Goal: Information Seeking & Learning: Learn about a topic

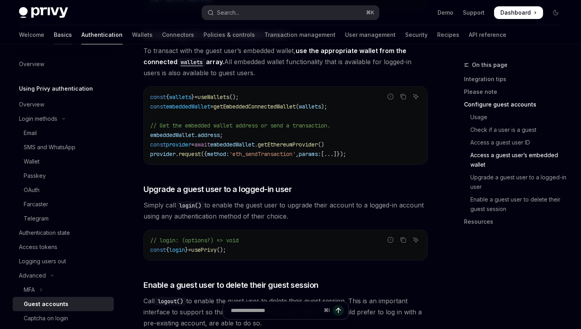
click at [54, 33] on link "Basics" at bounding box center [63, 34] width 18 height 19
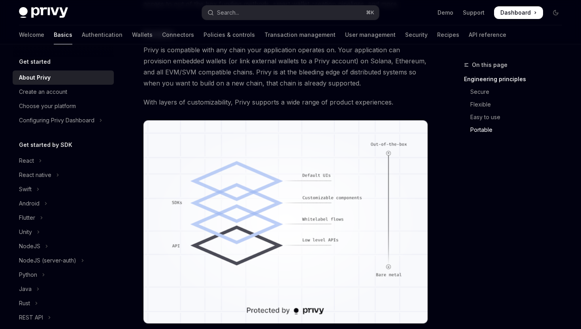
scroll to position [715, 0]
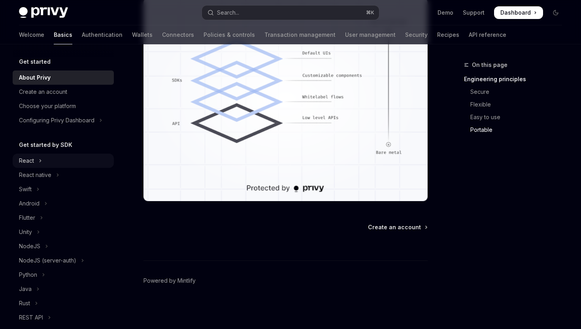
click at [42, 160] on button "React" at bounding box center [63, 160] width 101 height 14
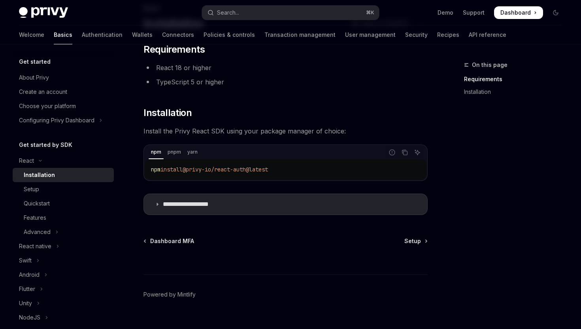
scroll to position [63, 0]
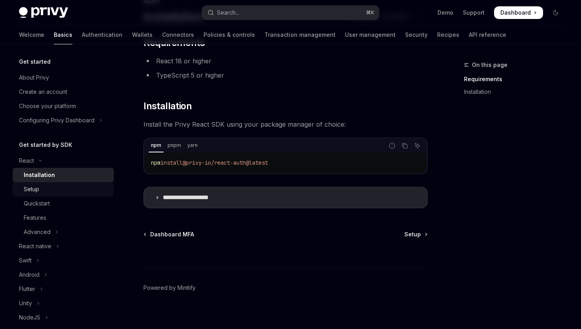
click at [83, 189] on div "Setup" at bounding box center [66, 188] width 85 height 9
type textarea "*"
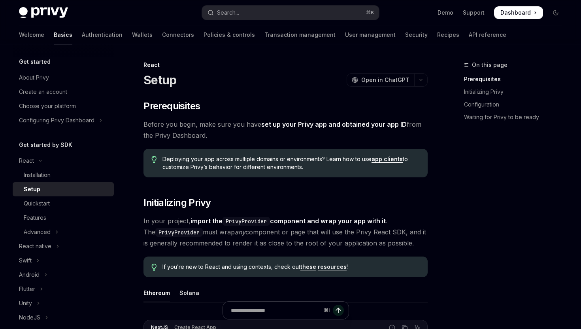
click at [392, 160] on link "app clients" at bounding box center [387, 158] width 31 height 7
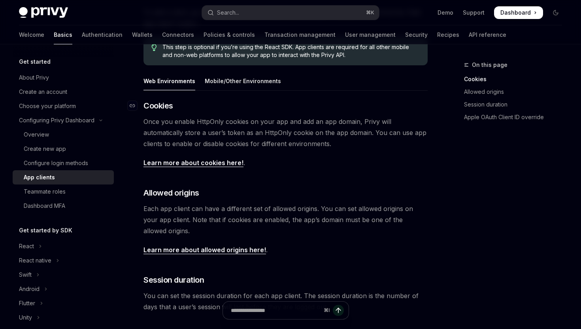
scroll to position [130, 0]
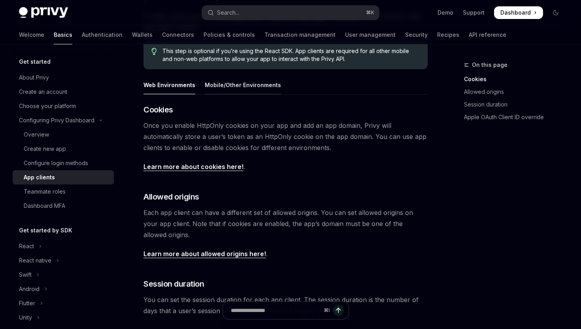
click at [240, 89] on div "Mobile/Other Environments" at bounding box center [243, 85] width 76 height 19
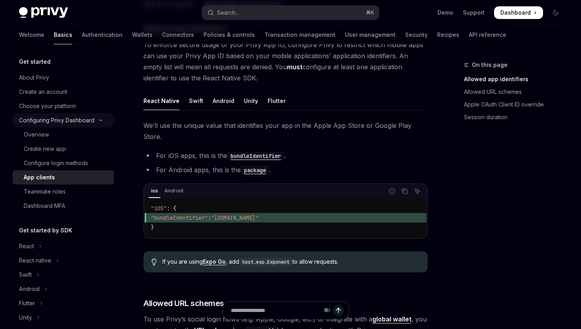
scroll to position [196, 0]
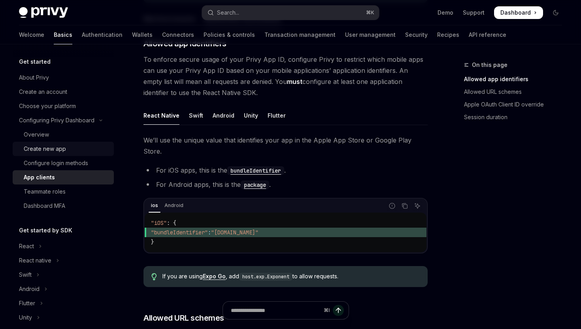
click at [47, 146] on div "Create new app" at bounding box center [45, 148] width 42 height 9
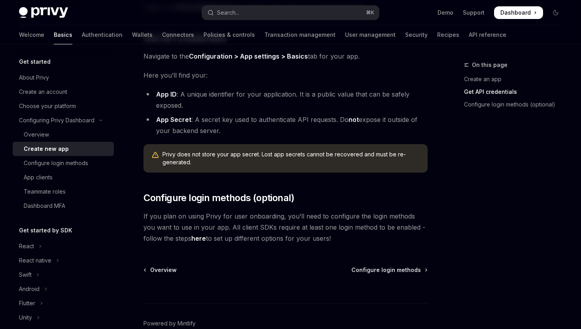
scroll to position [237, 0]
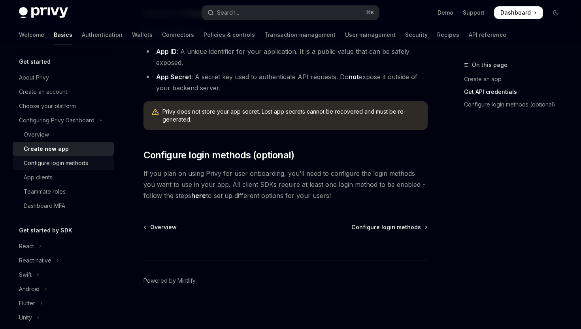
click at [89, 160] on div "Configure login methods" at bounding box center [66, 162] width 85 height 9
type textarea "*"
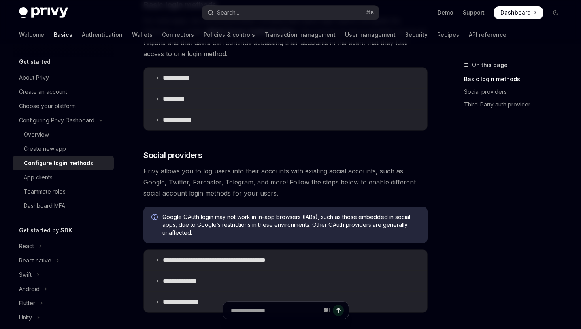
scroll to position [155, 0]
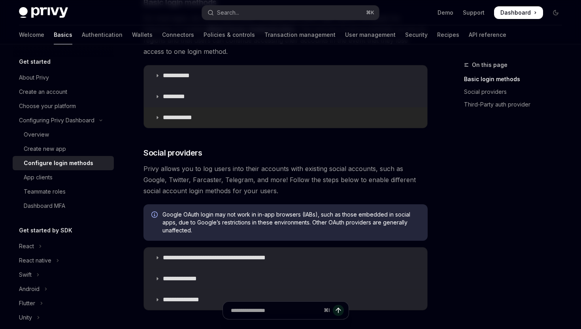
click at [180, 118] on p "**********" at bounding box center [180, 118] width 35 height 8
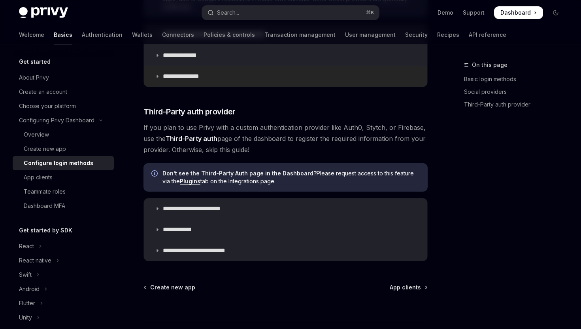
scroll to position [665, 0]
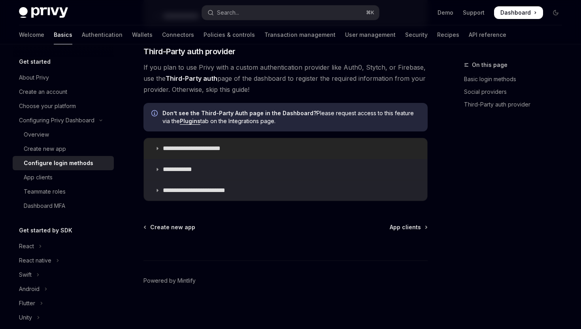
click at [198, 151] on p "**********" at bounding box center [199, 148] width 73 height 8
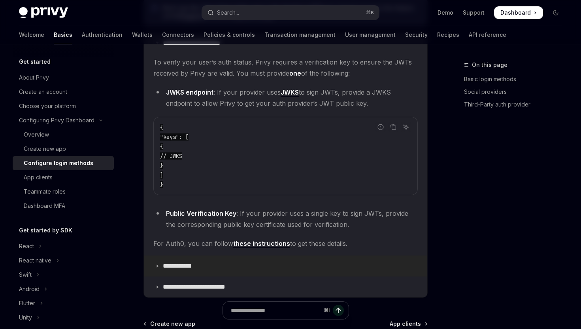
scroll to position [791, 0]
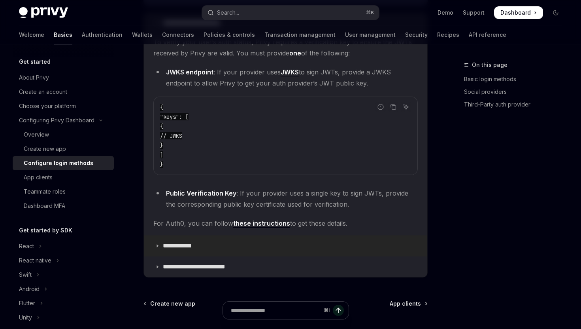
click at [191, 244] on p "**********" at bounding box center [183, 246] width 41 height 8
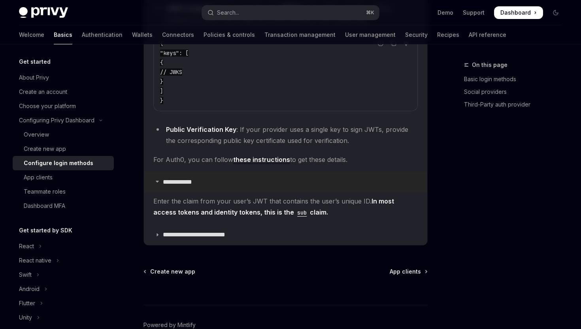
scroll to position [899, 0]
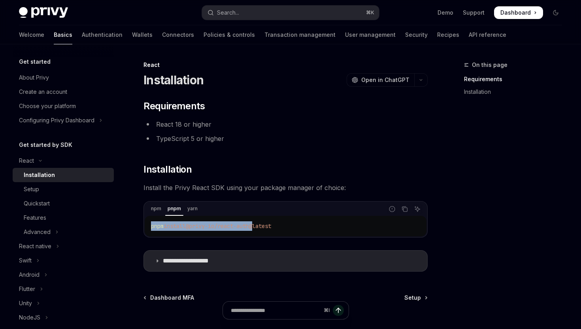
drag, startPoint x: 261, startPoint y: 225, endPoint x: 152, endPoint y: 227, distance: 109.2
click at [152, 227] on span "pnpm install @privy-io/react-auth@latest" at bounding box center [211, 225] width 120 height 7
copy span "pnpm install @privy-io/react-auth"
click at [257, 231] on div "pnpm install @privy-io/react-auth@latest" at bounding box center [286, 226] width 282 height 21
click at [259, 227] on span "@privy-io/react-auth@latest" at bounding box center [228, 225] width 85 height 7
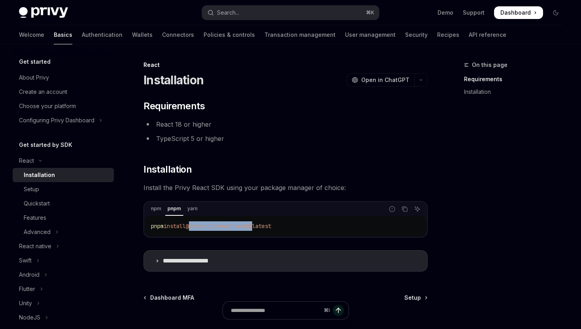
drag, startPoint x: 260, startPoint y: 226, endPoint x: 193, endPoint y: 226, distance: 66.8
click at [193, 226] on span "@privy-io/react-auth@latest" at bounding box center [228, 225] width 85 height 7
copy span "@privy-io/react-auth"
click at [220, 263] on p "**********" at bounding box center [195, 261] width 65 height 8
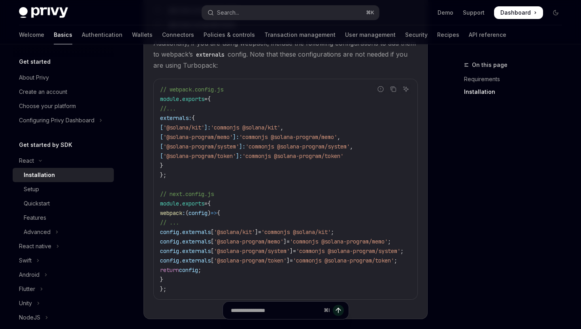
scroll to position [335, 0]
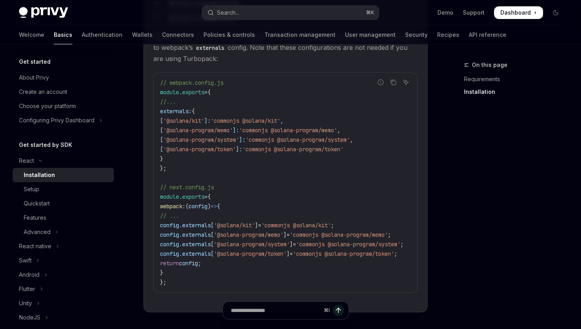
click at [193, 261] on code "// webpack.config.js module . exports = { //... externals: { [ '@solana/kit' ]:…" at bounding box center [291, 182] width 263 height 209
drag, startPoint x: 182, startPoint y: 260, endPoint x: 165, endPoint y: 195, distance: 66.8
click at [165, 195] on code "// webpack.config.js module . exports = { //... externals: { [ '@solana/kit' ]:…" at bounding box center [291, 182] width 263 height 209
copy code "webpack : ( config ) => { // ... config . externals [ '@solana/kit' ] = 'common…"
click at [247, 221] on span "'@solana/kit'" at bounding box center [234, 224] width 41 height 7
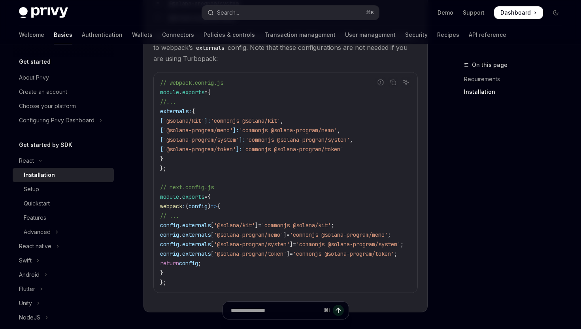
drag, startPoint x: 177, startPoint y: 259, endPoint x: 197, endPoint y: 196, distance: 65.9
click at [197, 196] on code "// webpack.config.js module . exports = { //... externals: { [ '@solana/kit' ]:…" at bounding box center [291, 182] width 263 height 209
copy code "( config ) => { // ... config . externals [ '@solana/kit' ] = 'commonjs @solana…"
click at [322, 194] on code "// webpack.config.js module . exports = { //... externals: { [ '@solana/kit' ]:…" at bounding box center [291, 182] width 263 height 209
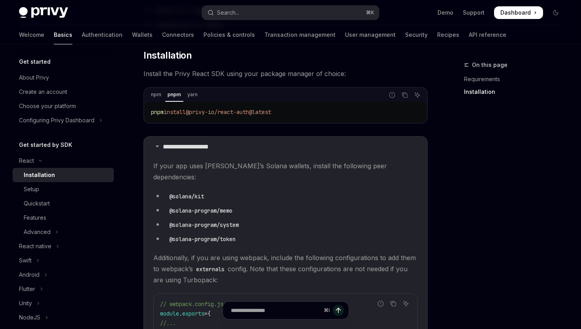
scroll to position [113, 0]
drag, startPoint x: 210, startPoint y: 185, endPoint x: 168, endPoint y: 185, distance: 41.9
click at [168, 191] on li "@solana/kit" at bounding box center [285, 196] width 265 height 11
copy code "@solana/kit"
drag, startPoint x: 245, startPoint y: 200, endPoint x: 169, endPoint y: 198, distance: 76.4
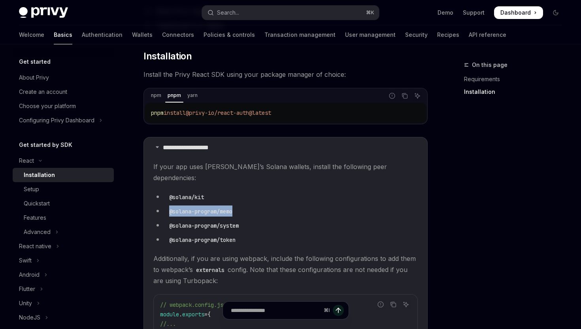
click at [169, 205] on li "@solana-program/memo" at bounding box center [285, 210] width 265 height 11
copy code "@solana-program/memo"
drag, startPoint x: 246, startPoint y: 214, endPoint x: 168, endPoint y: 213, distance: 77.5
click at [168, 220] on li "@solana-program/system" at bounding box center [285, 225] width 265 height 11
copy code "@solana-program/system"
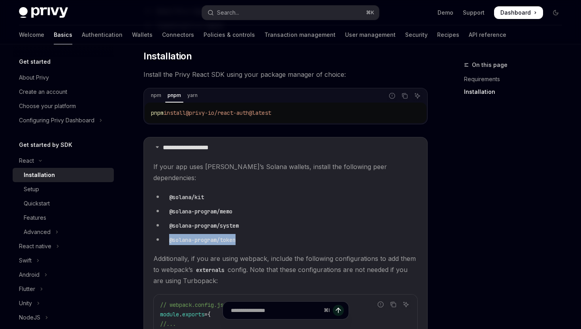
drag, startPoint x: 241, startPoint y: 231, endPoint x: 168, endPoint y: 231, distance: 73.2
click at [168, 235] on code "@solana-program/token" at bounding box center [202, 239] width 73 height 9
copy code "@solana-program/token"
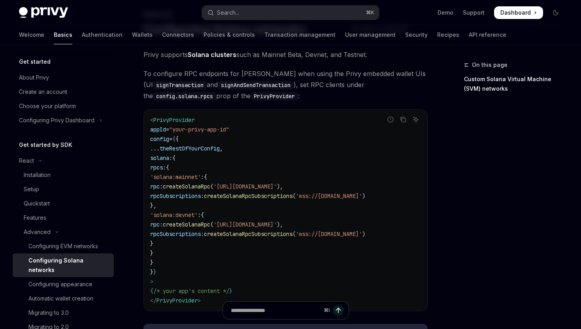
scroll to position [56, 0]
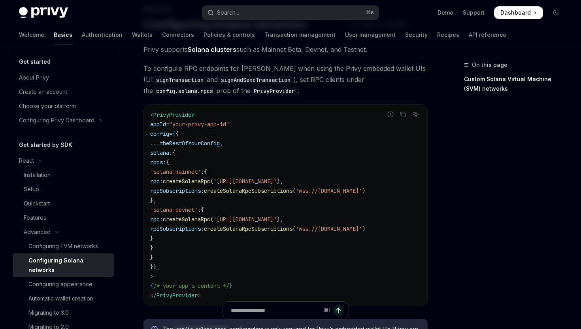
drag, startPoint x: 177, startPoint y: 247, endPoint x: 168, endPoint y: 166, distance: 82.0
click at [168, 166] on code "< PrivyProvider appId = "your-privy-app-id" config = { { ... theRestOfYourConfi…" at bounding box center [285, 205] width 271 height 190
copy code "rpcs: { 'solana:mainnet' : { rpc: createSolanaRpc ( 'https://api.mainnet-beta.s…"
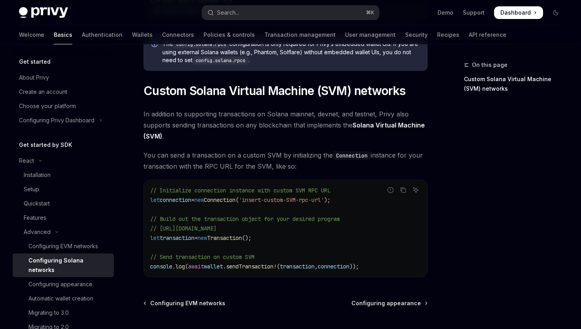
scroll to position [422, 0]
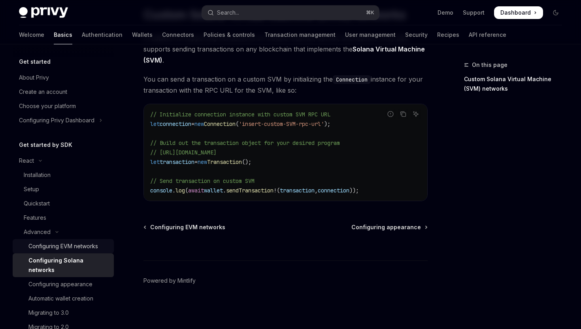
click at [61, 252] on link "Configuring EVM networks" at bounding box center [63, 246] width 101 height 14
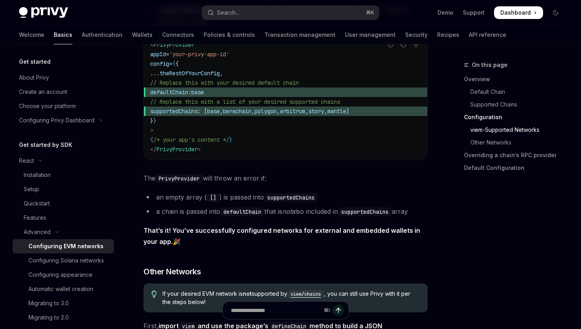
scroll to position [1104, 0]
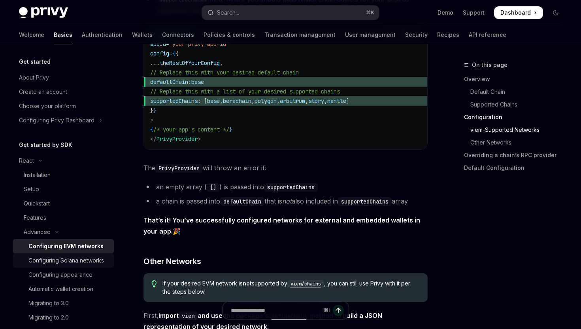
click at [75, 257] on div "Configuring Solana networks" at bounding box center [66, 260] width 76 height 9
type textarea "*"
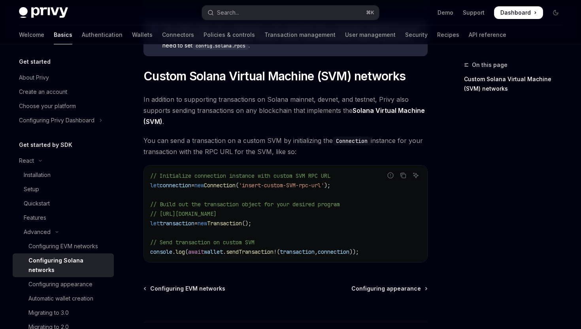
scroll to position [354, 0]
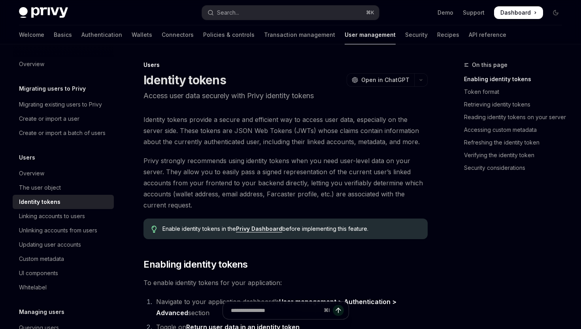
scroll to position [235, 0]
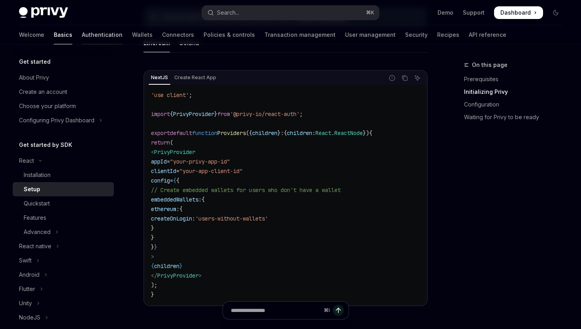
click at [82, 38] on link "Authentication" at bounding box center [102, 34] width 41 height 19
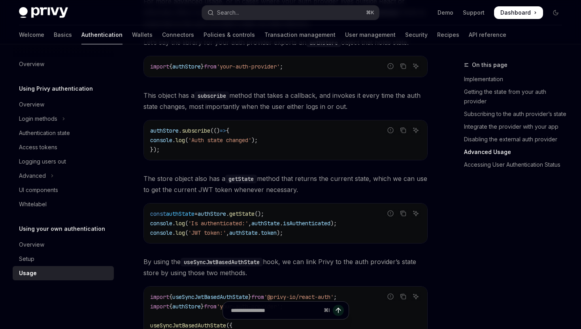
scroll to position [1114, 0]
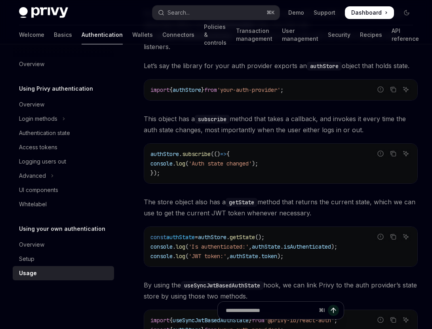
type textarea "*"
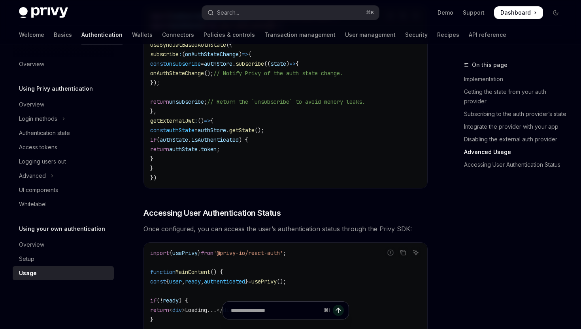
scroll to position [1397, 0]
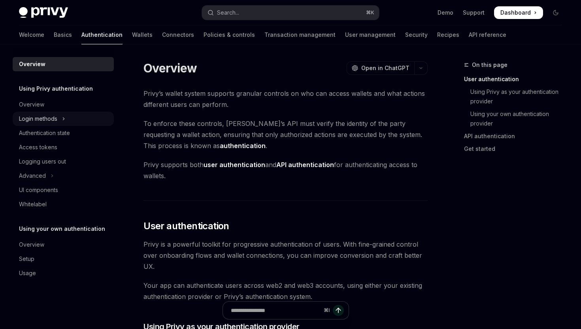
click at [61, 113] on button "Login methods" at bounding box center [63, 119] width 101 height 14
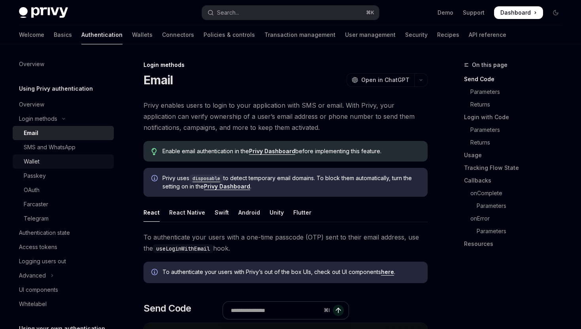
click at [52, 163] on div "Wallet" at bounding box center [66, 161] width 85 height 9
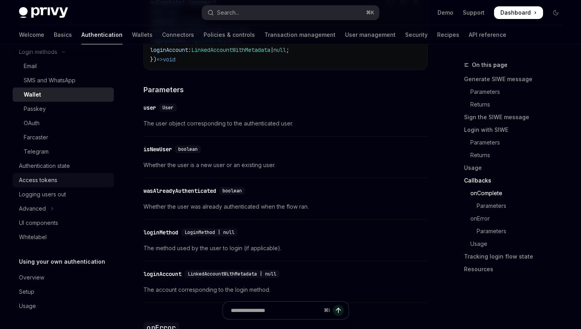
scroll to position [1345, 0]
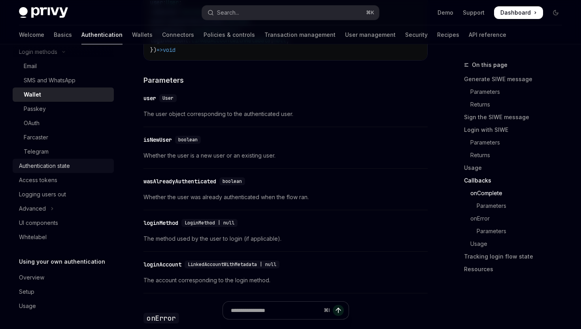
click at [57, 168] on div "Authentication state" at bounding box center [44, 165] width 51 height 9
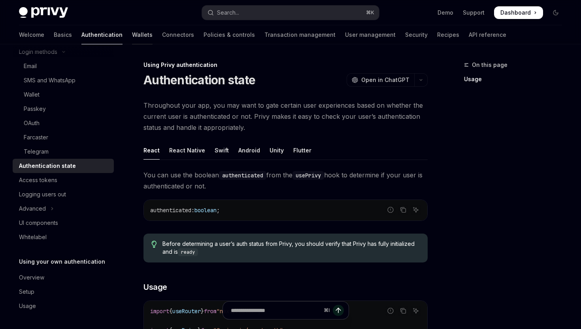
click at [132, 35] on link "Wallets" at bounding box center [142, 34] width 21 height 19
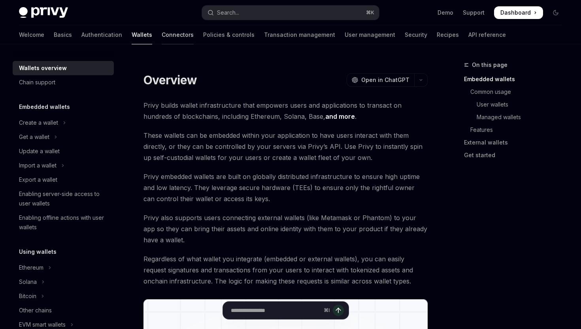
click at [162, 37] on link "Connectors" at bounding box center [178, 34] width 32 height 19
type textarea "*"
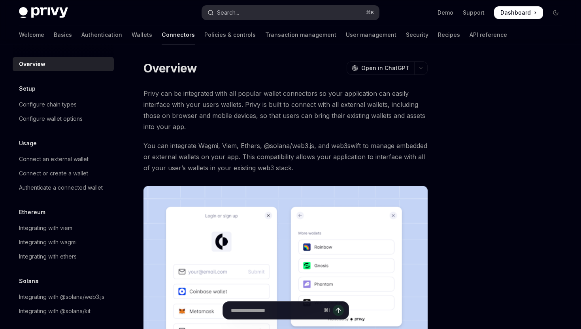
click at [248, 12] on button "Search... ⌘ K" at bounding box center [290, 13] width 177 height 14
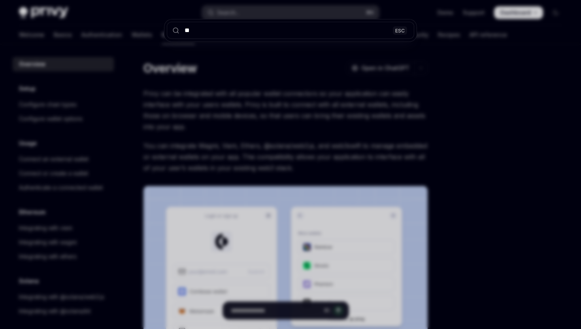
type input "*"
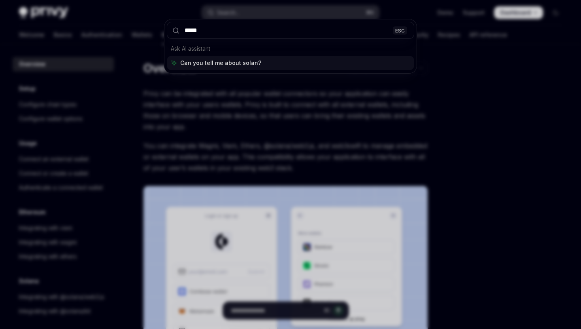
type input "******"
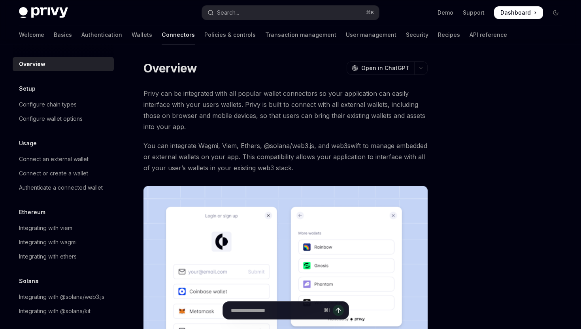
type textarea "*"
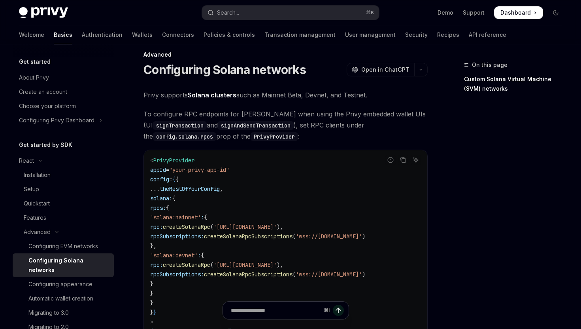
scroll to position [4, 0]
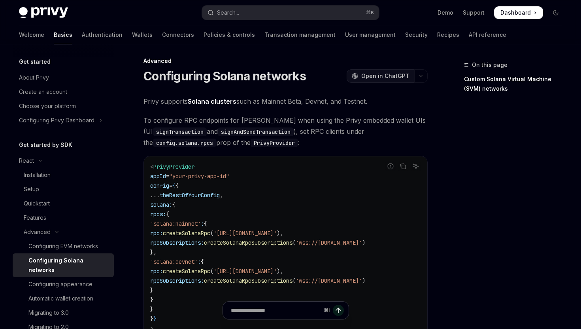
click at [383, 79] on span "Open in ChatGPT" at bounding box center [386, 76] width 48 height 8
